Goal: Transaction & Acquisition: Purchase product/service

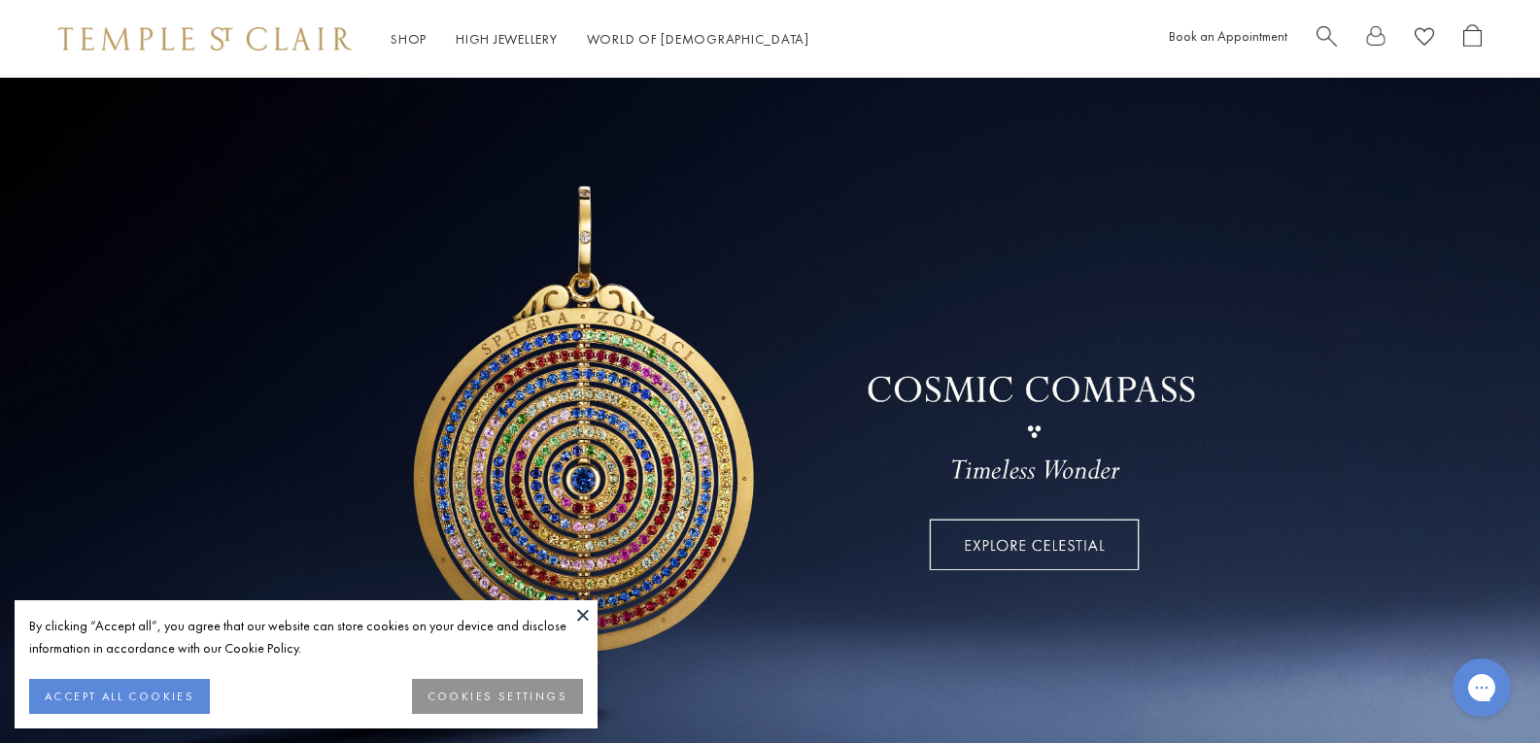
click at [579, 618] on button at bounding box center [582, 614] width 29 height 29
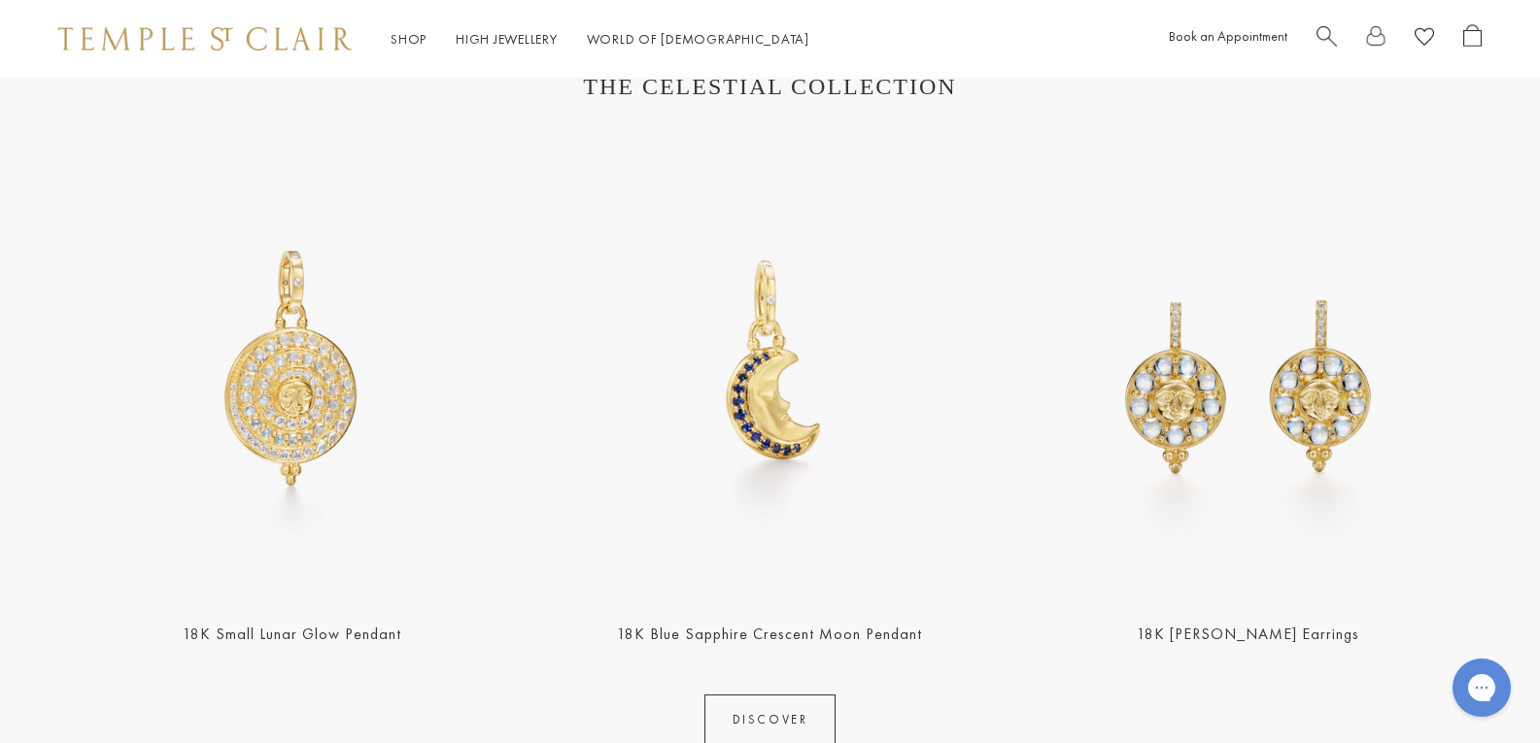
scroll to position [777, 0]
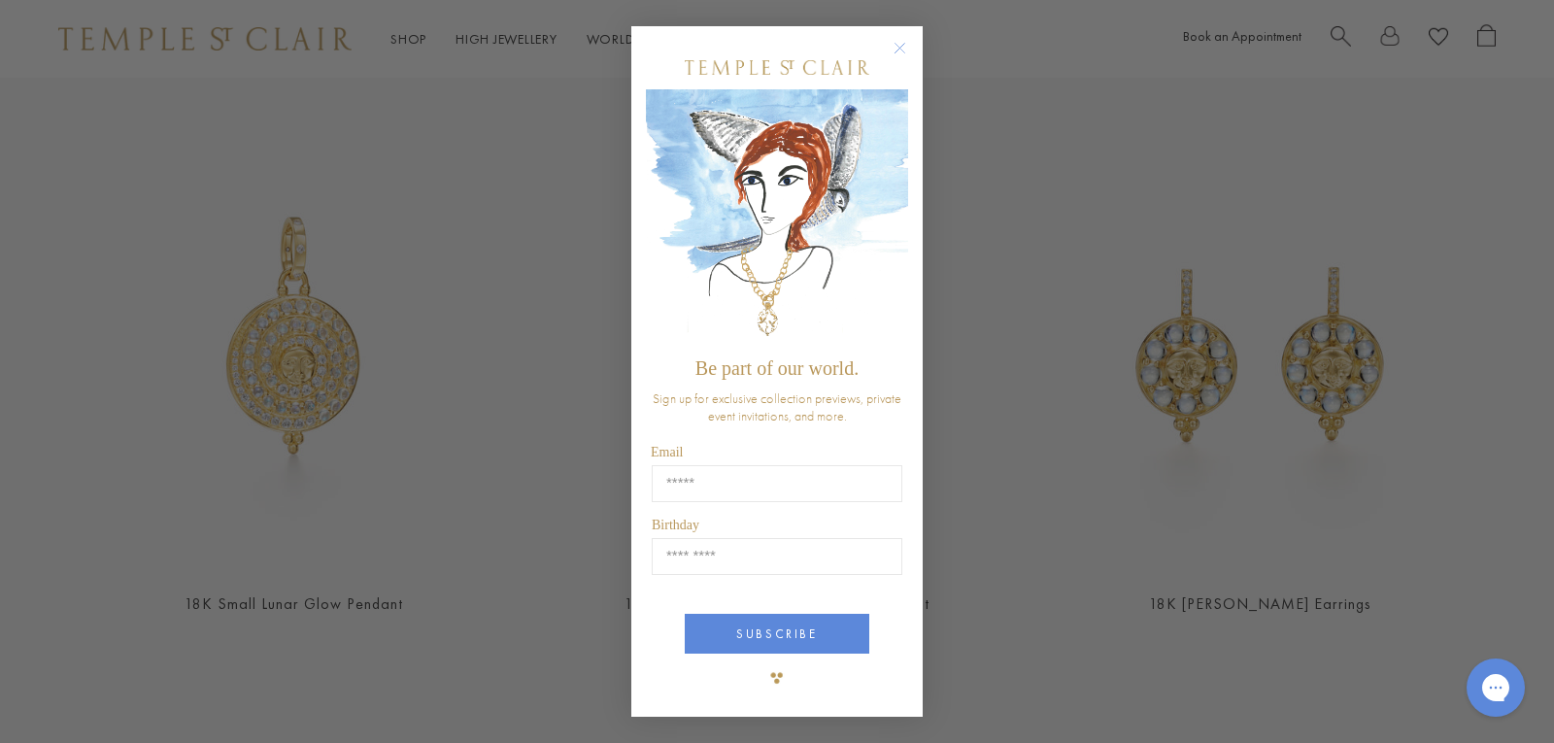
click at [900, 59] on circle "Close dialog" at bounding box center [900, 47] width 23 height 23
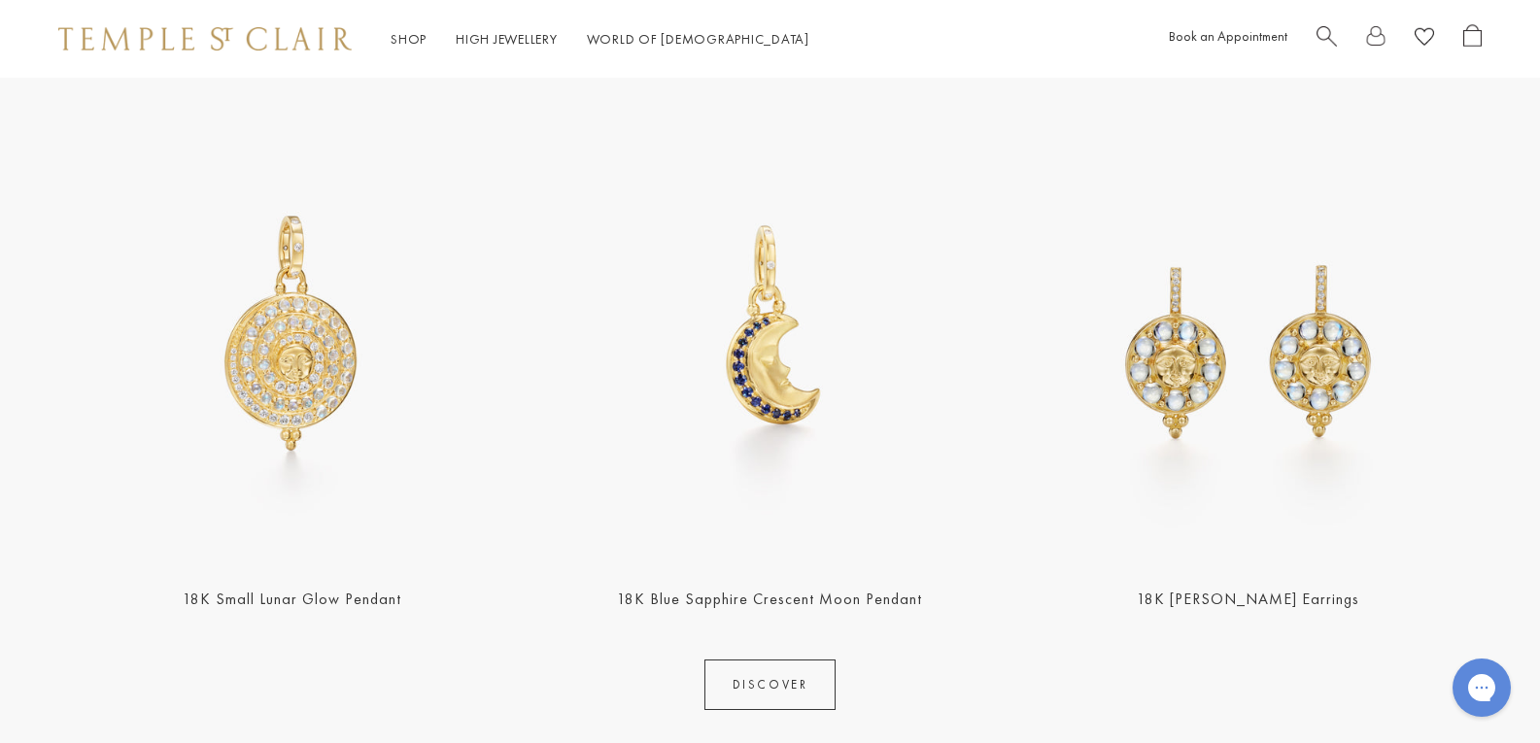
click at [295, 336] on img at bounding box center [291, 332] width 466 height 466
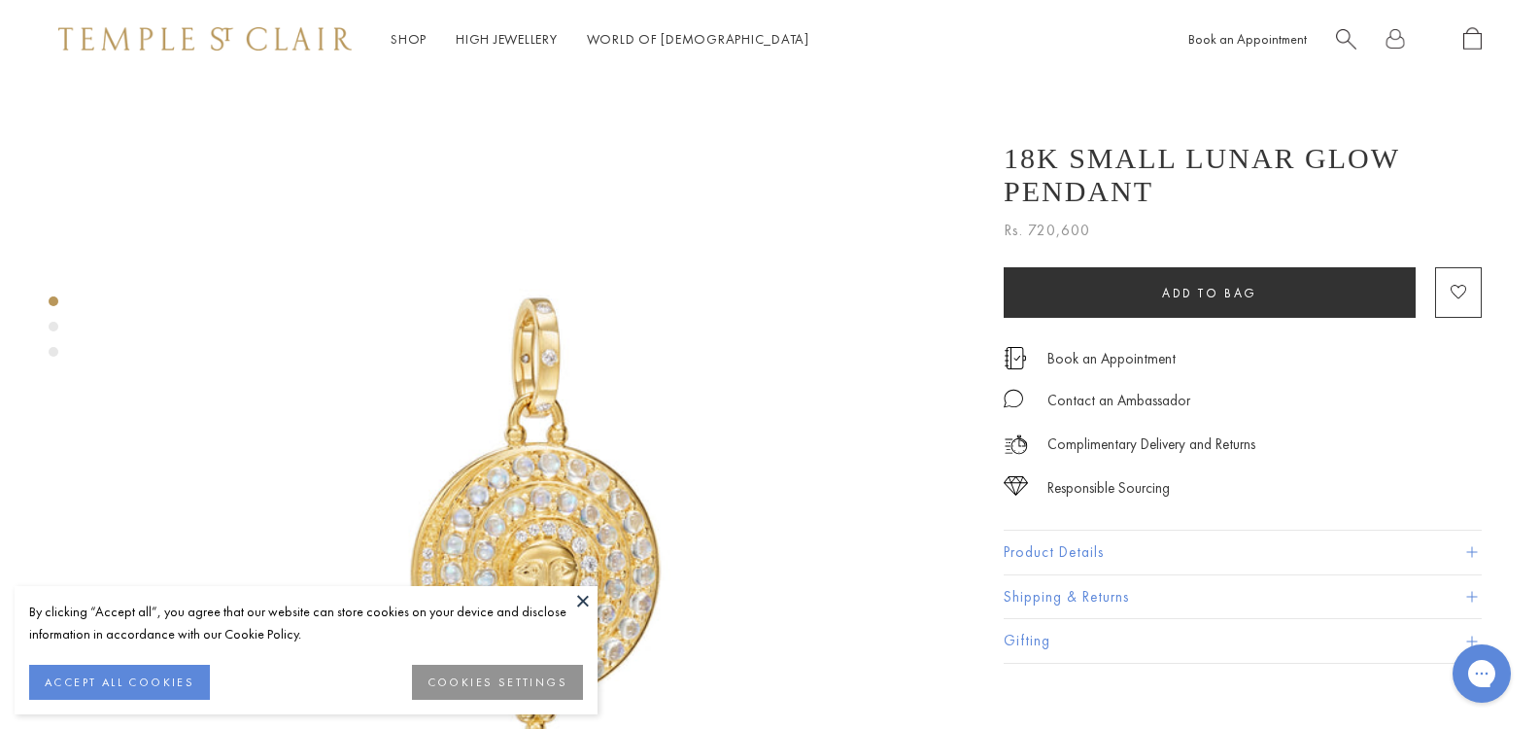
click at [592, 602] on button at bounding box center [582, 600] width 29 height 29
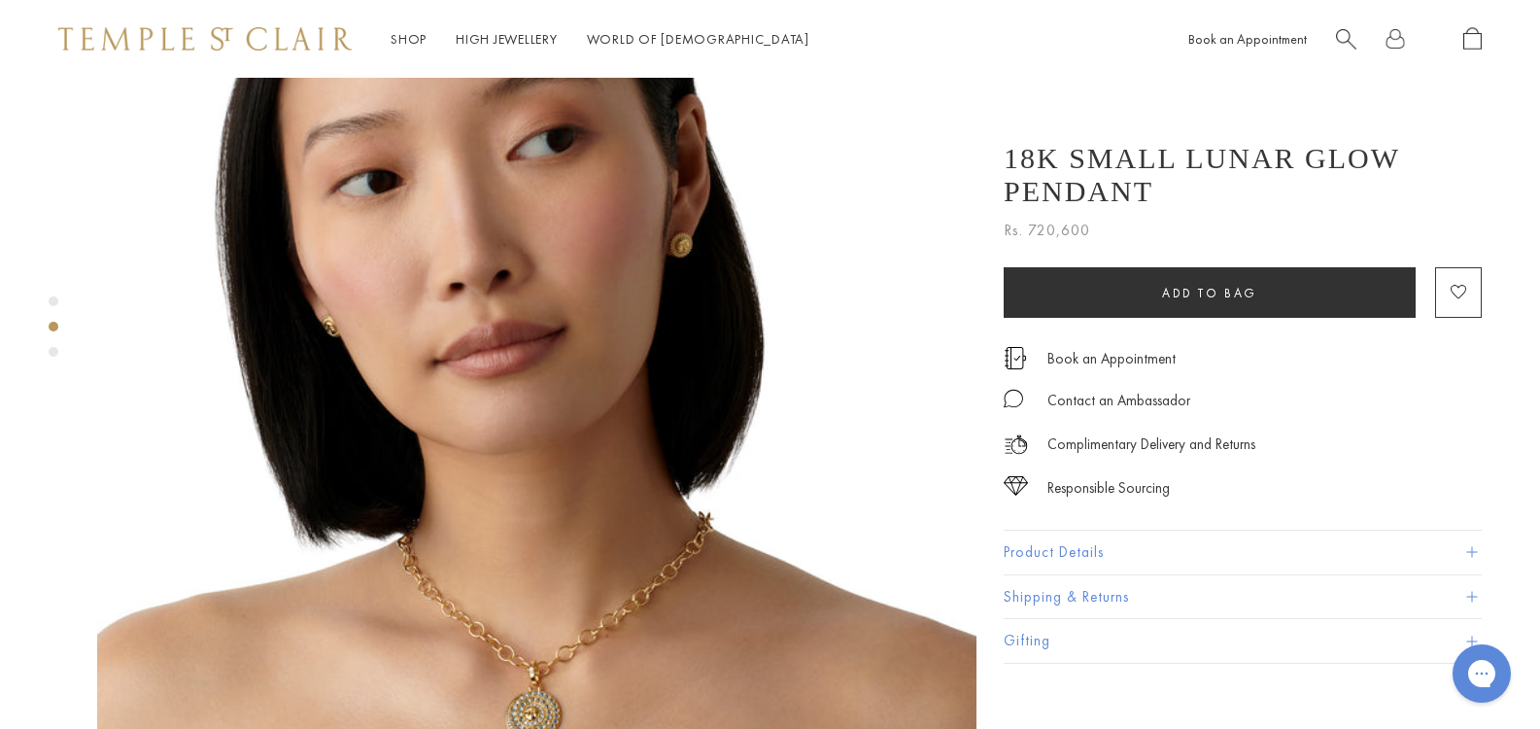
scroll to position [1554, 0]
